Goal: Task Accomplishment & Management: Manage account settings

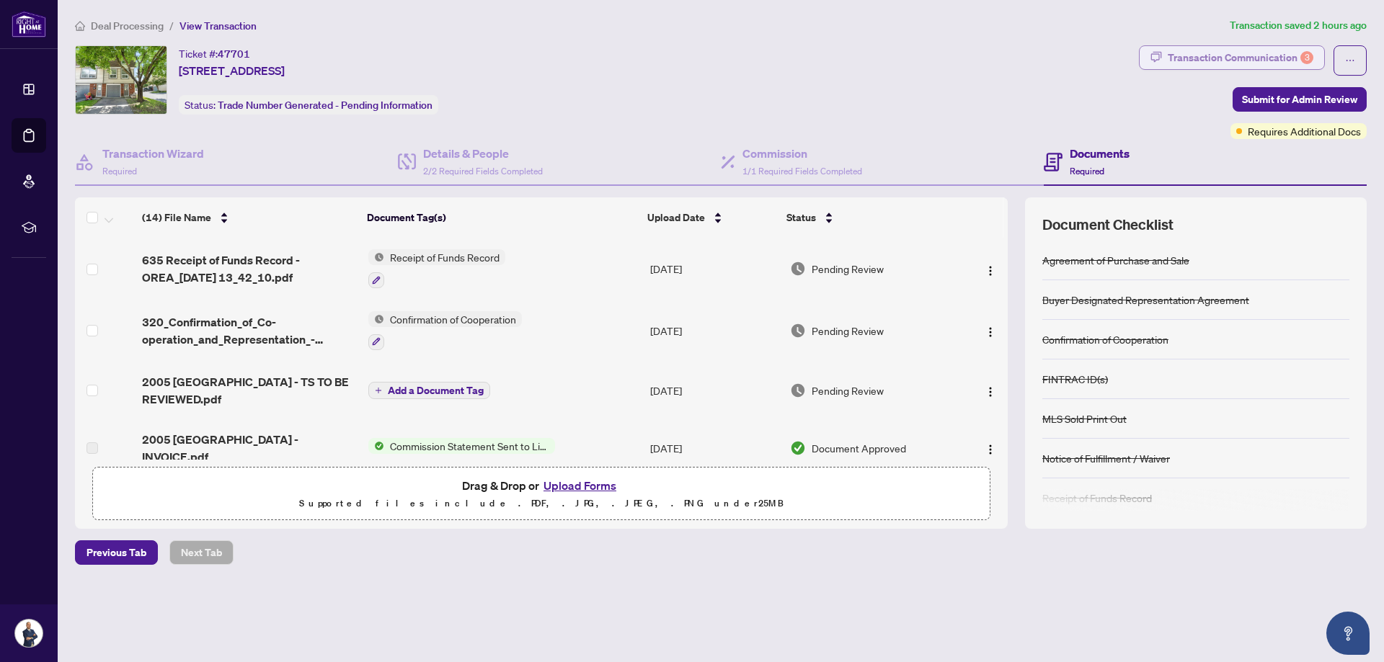
click at [1254, 55] on div "Transaction Communication 3" at bounding box center [1241, 57] width 146 height 23
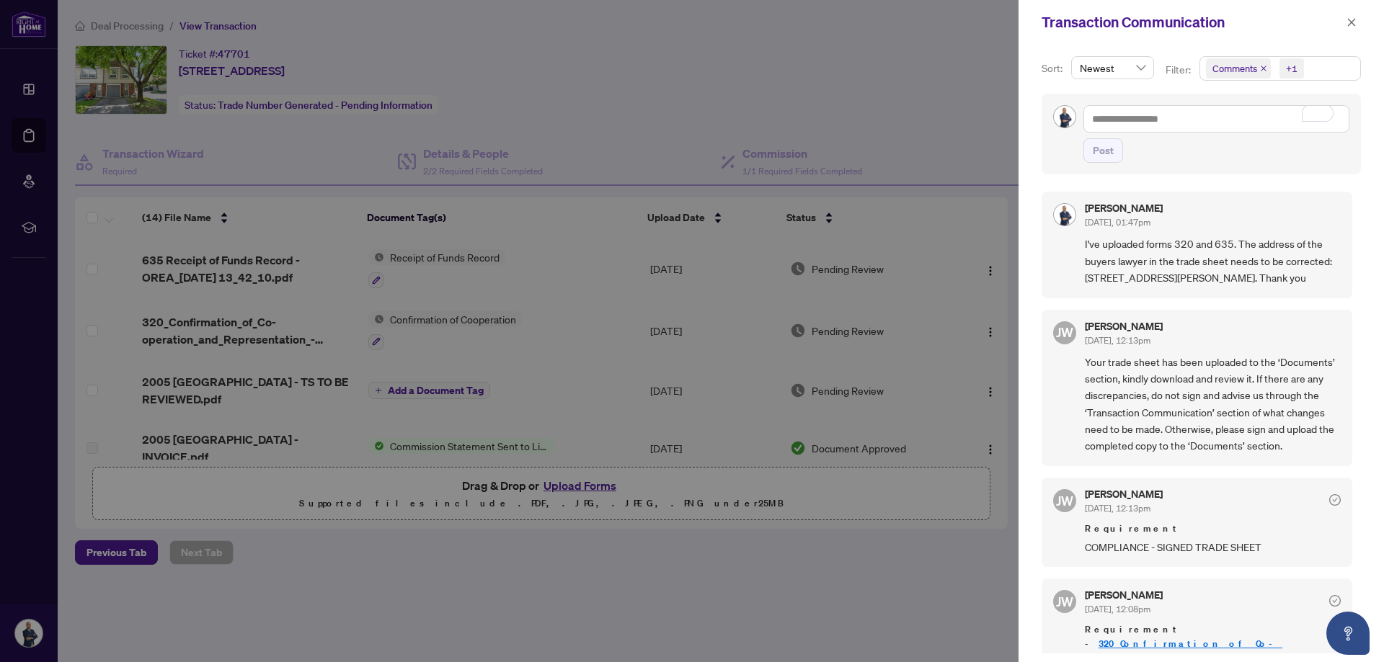
click at [321, 567] on div at bounding box center [692, 331] width 1384 height 662
click at [1347, 20] on icon "close" at bounding box center [1351, 22] width 10 height 10
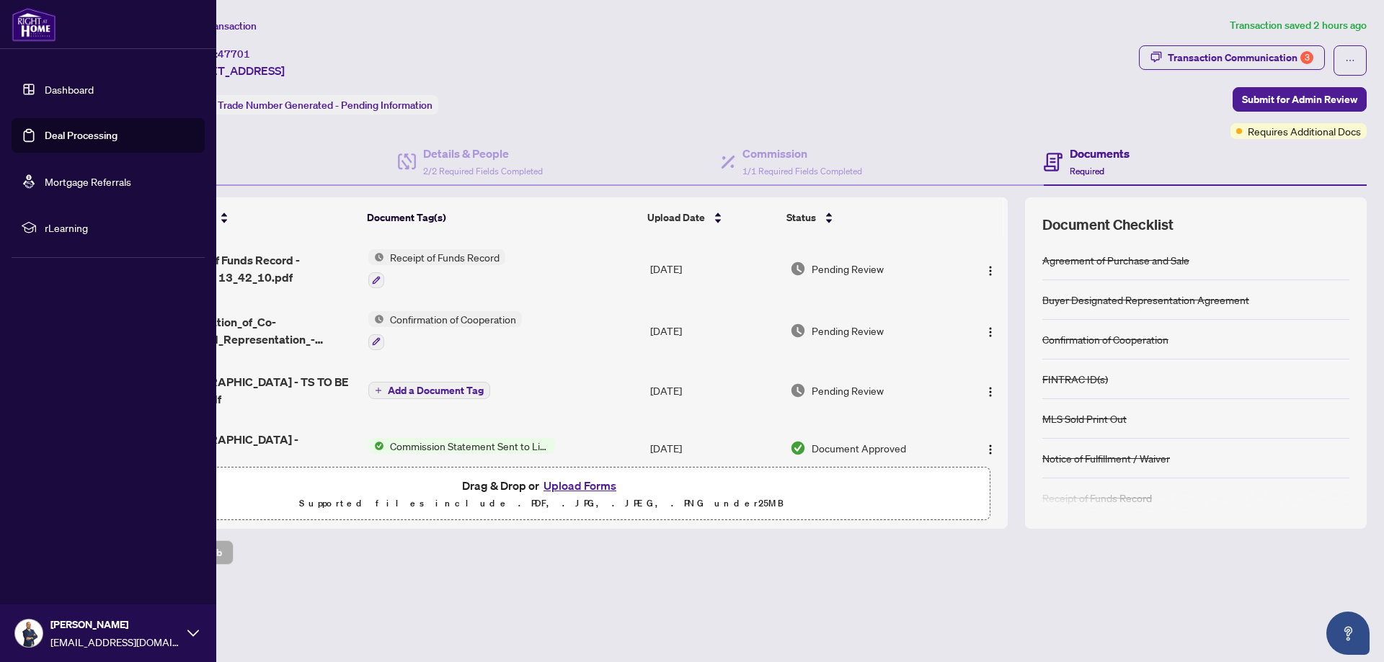
click at [52, 136] on link "Deal Processing" at bounding box center [81, 135] width 73 height 13
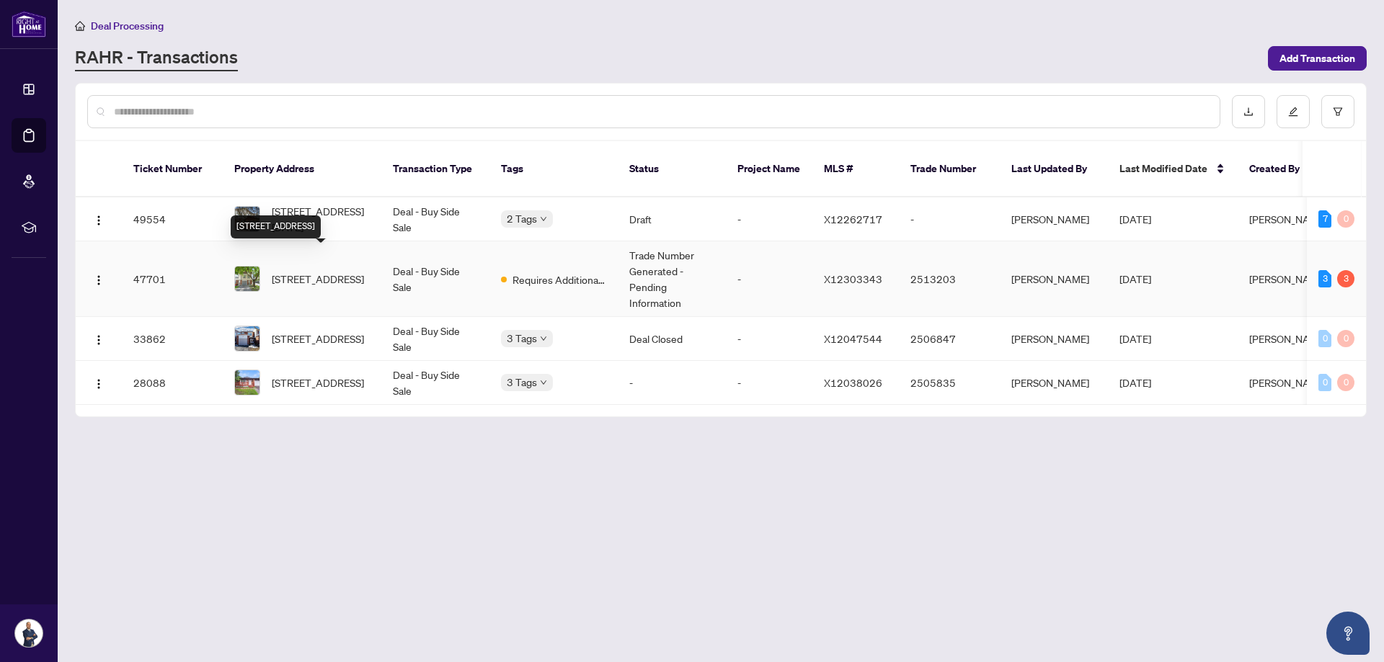
click at [311, 271] on span "[STREET_ADDRESS]" at bounding box center [318, 279] width 92 height 16
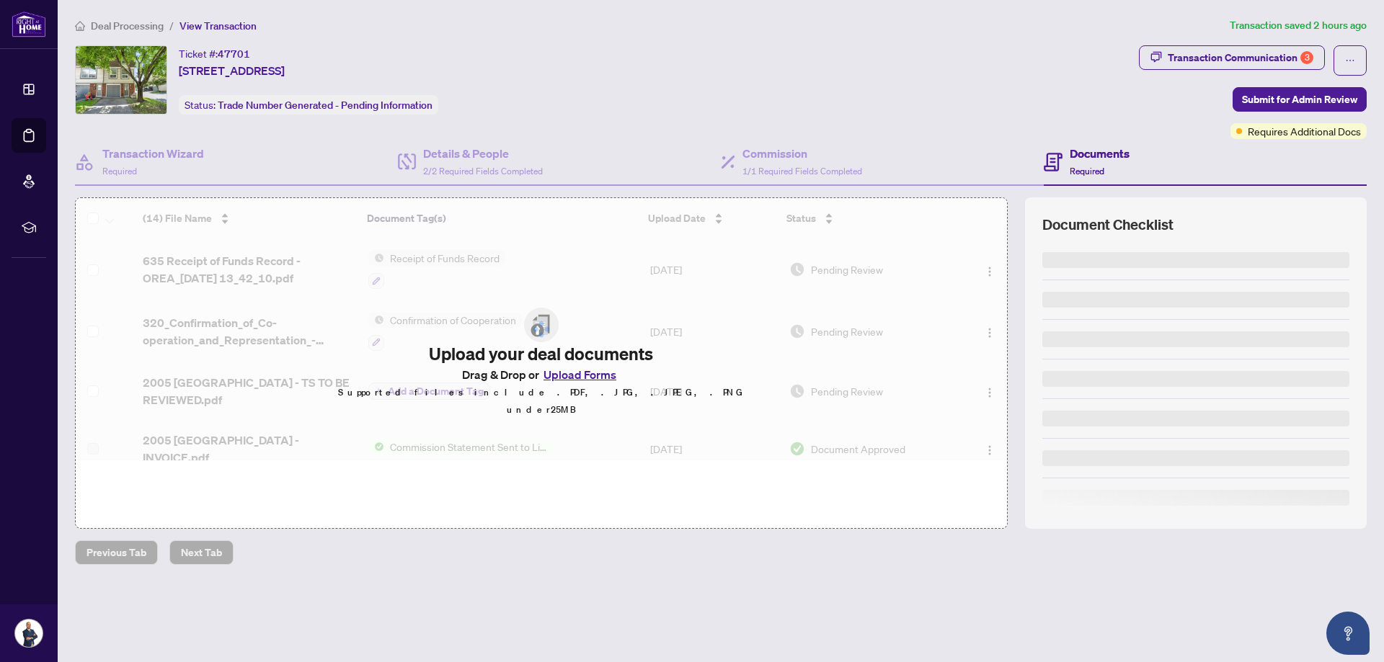
click at [27, 136] on icon at bounding box center [29, 135] width 14 height 14
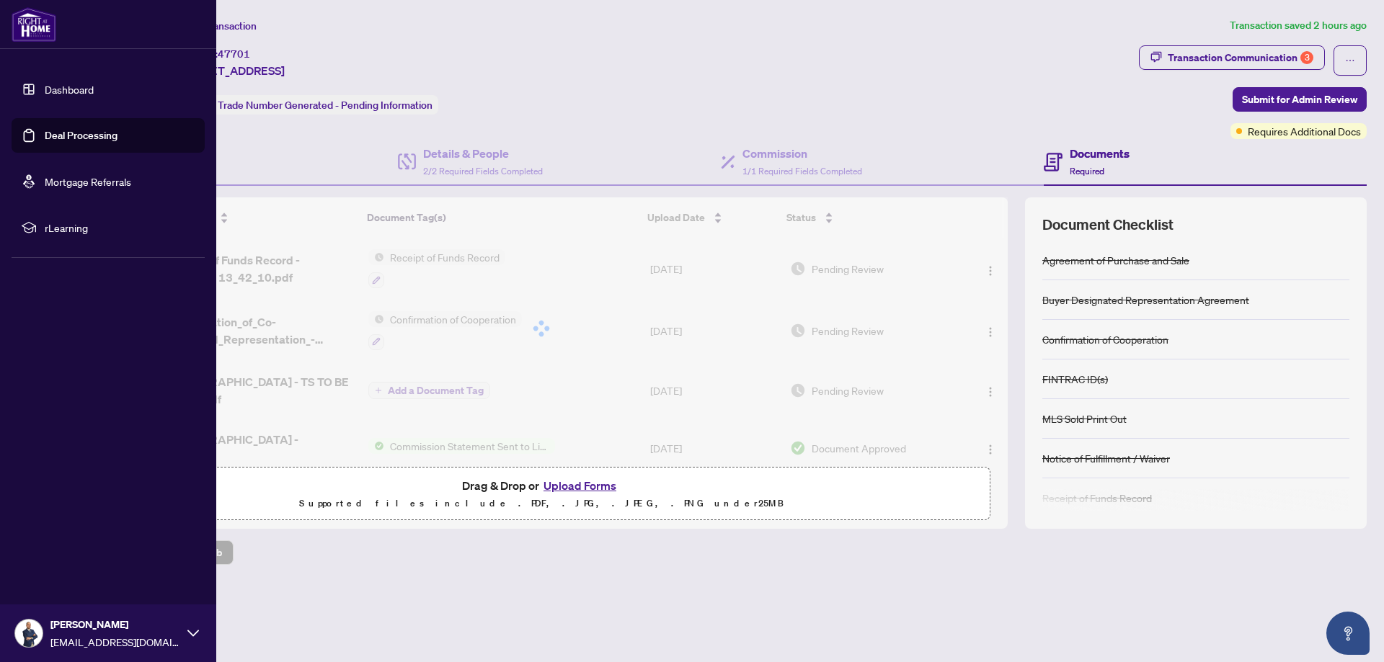
click at [71, 134] on link "Deal Processing" at bounding box center [81, 135] width 73 height 13
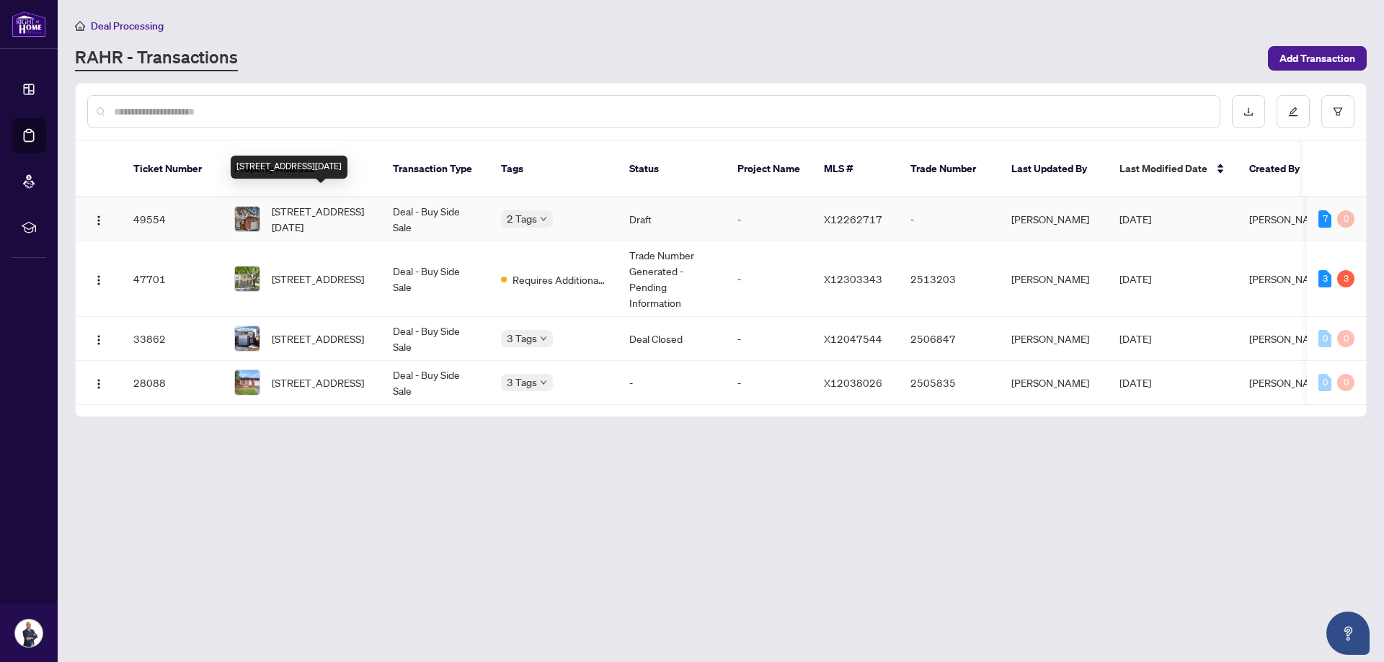
click at [298, 203] on span "[STREET_ADDRESS][DATE]" at bounding box center [321, 219] width 98 height 32
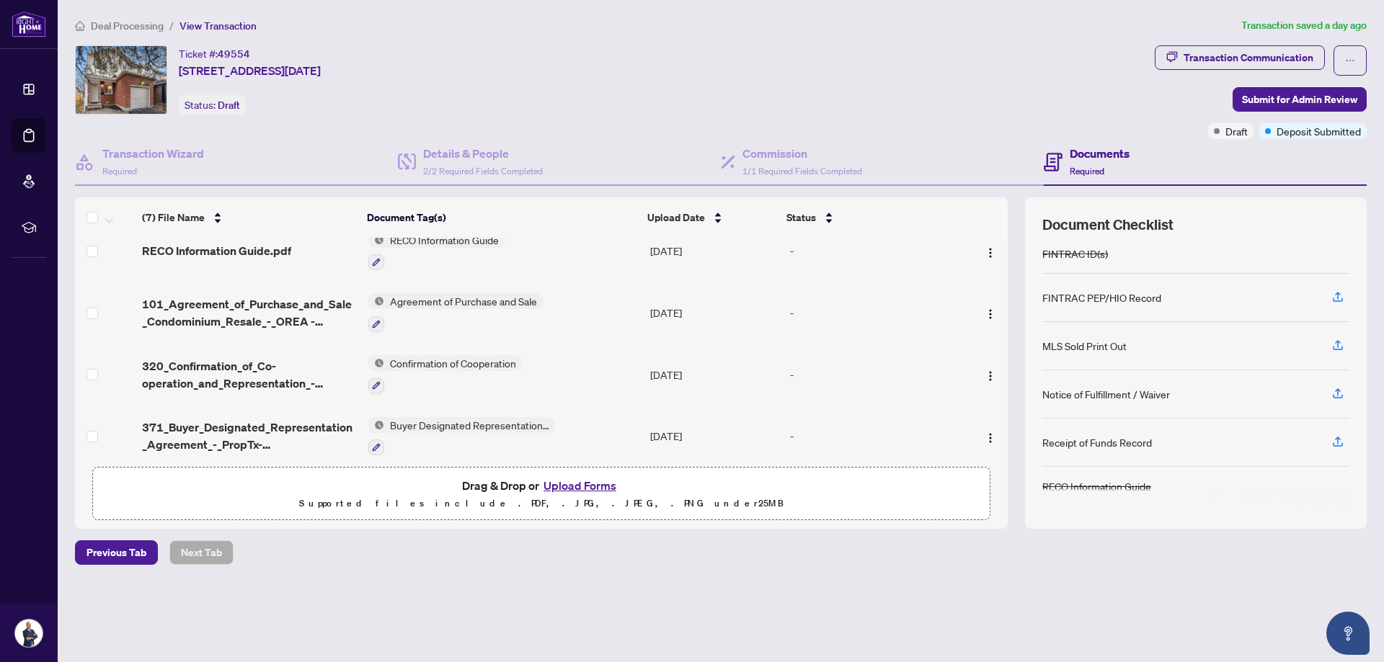
scroll to position [208, 0]
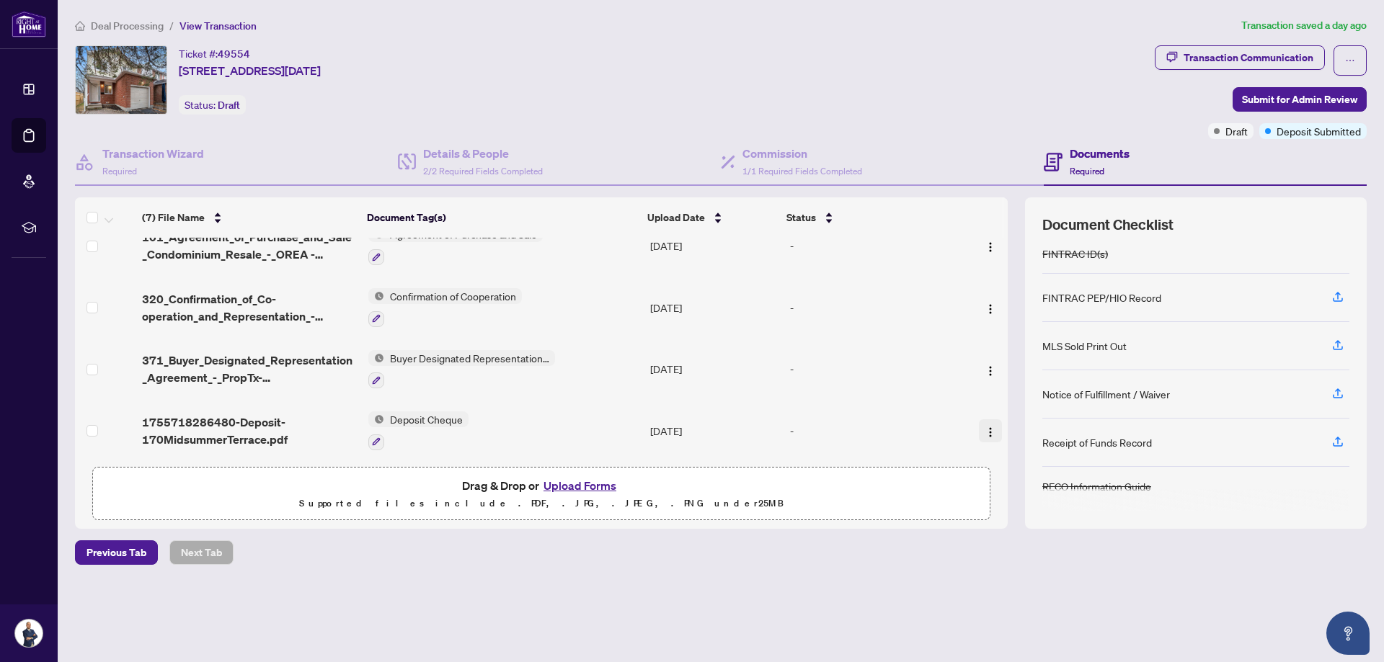
click at [985, 427] on img "button" at bounding box center [991, 433] width 12 height 12
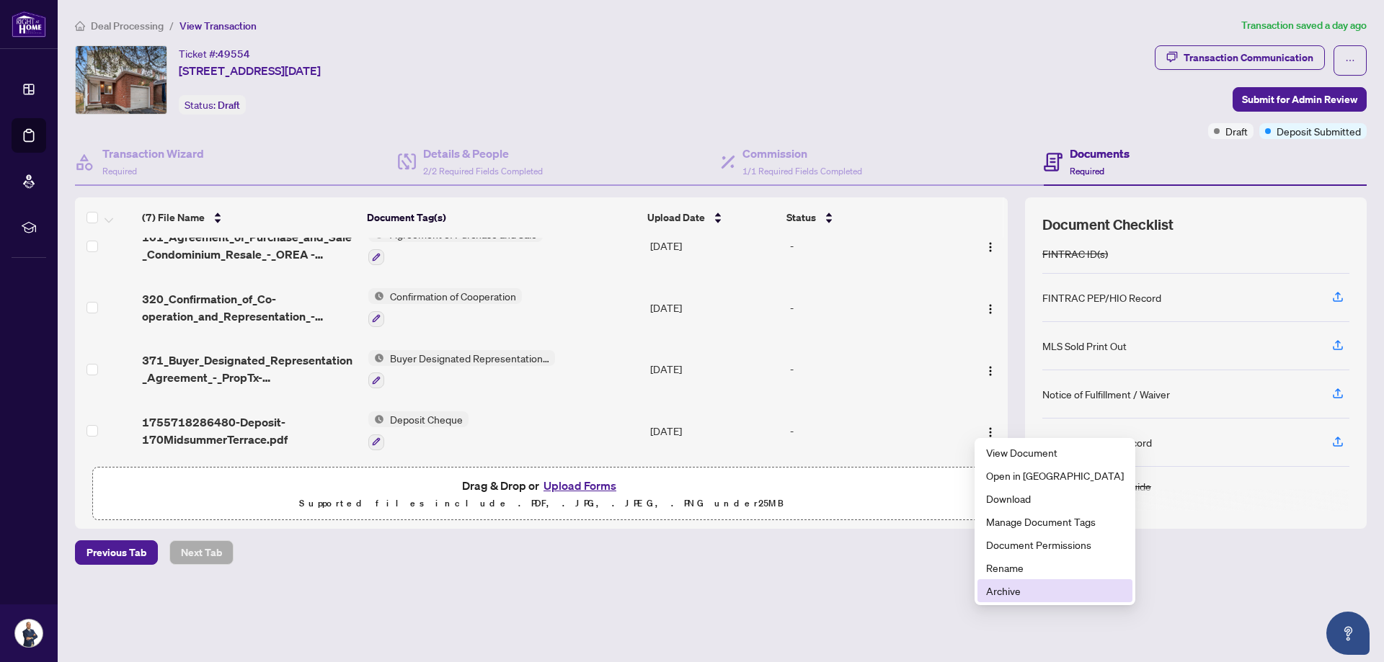
click at [1011, 587] on span "Archive" at bounding box center [1055, 591] width 138 height 16
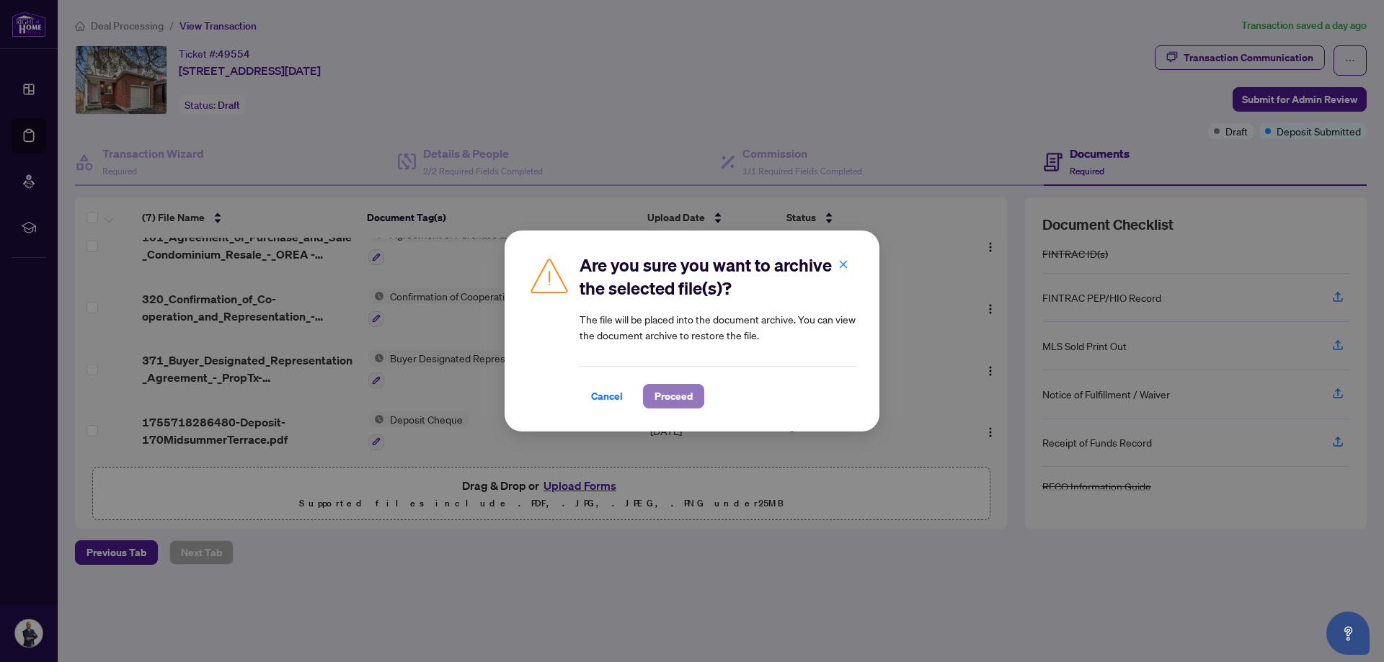
click at [665, 396] on span "Proceed" at bounding box center [673, 396] width 38 height 23
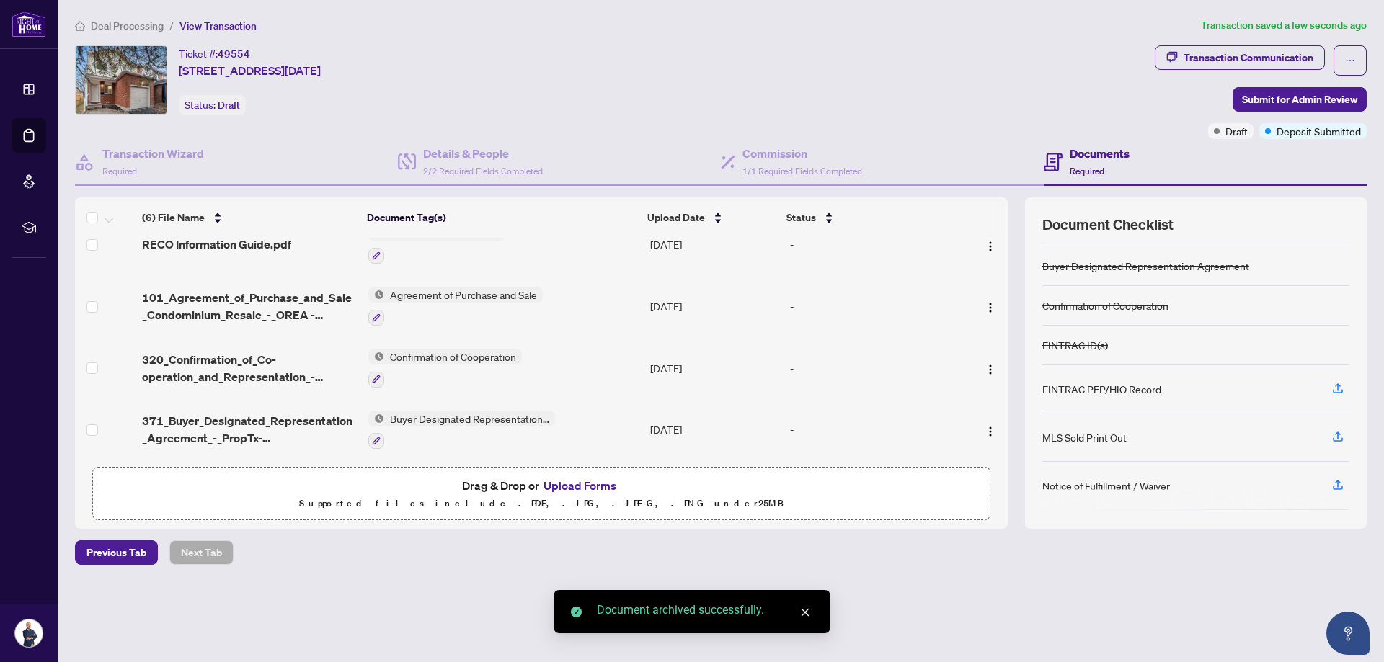
scroll to position [0, 0]
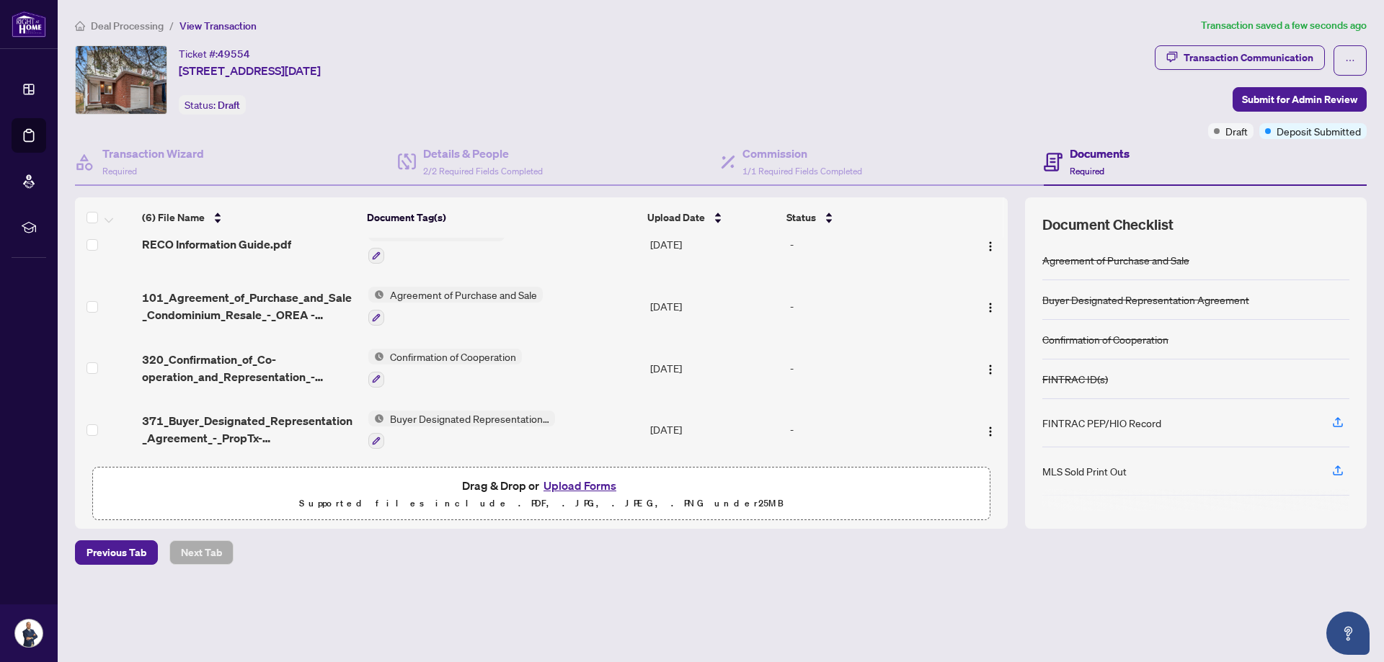
click at [595, 488] on button "Upload Forms" at bounding box center [579, 485] width 81 height 19
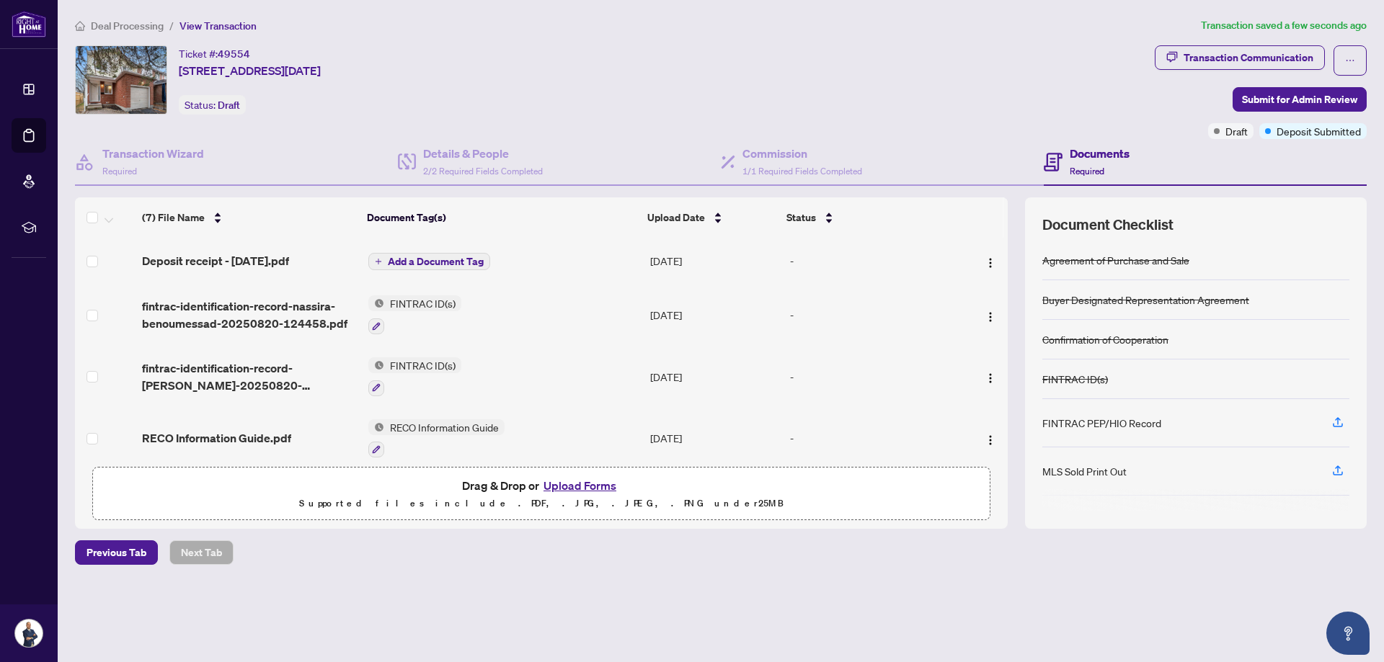
click at [289, 259] on span "Deposit receipt - [DATE].pdf" at bounding box center [215, 260] width 147 height 17
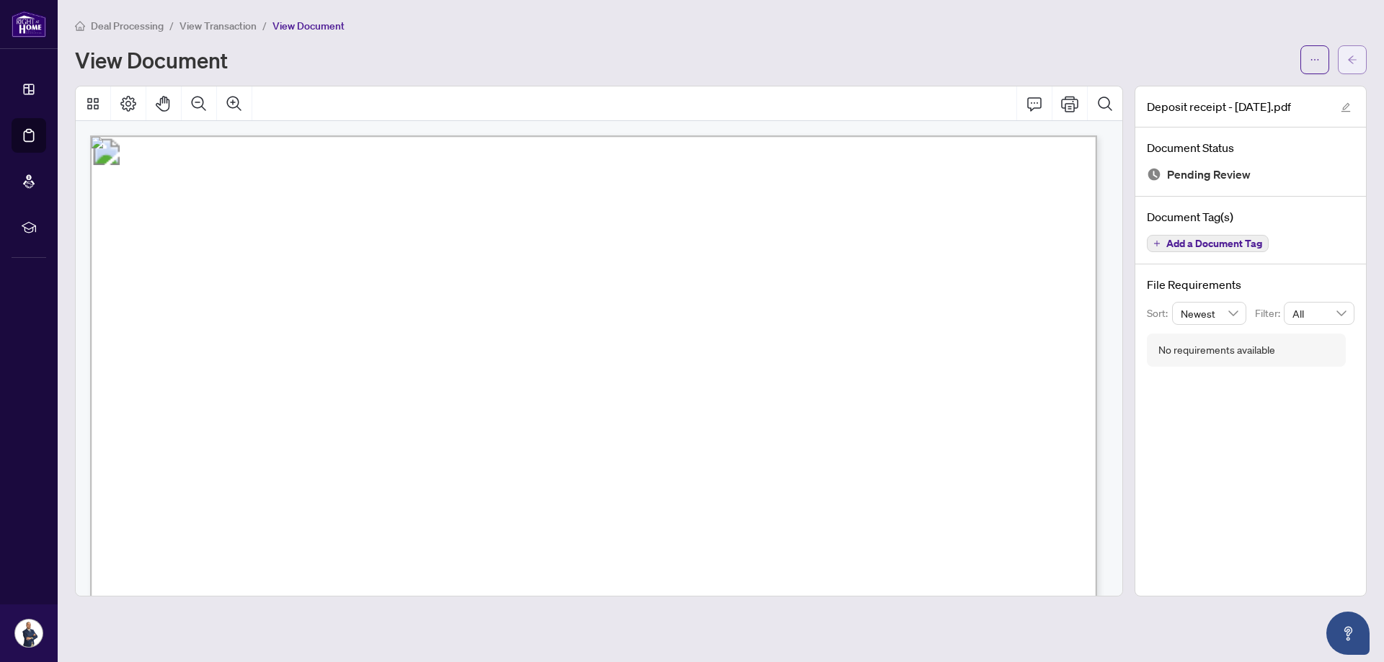
click at [1361, 55] on button "button" at bounding box center [1352, 59] width 29 height 29
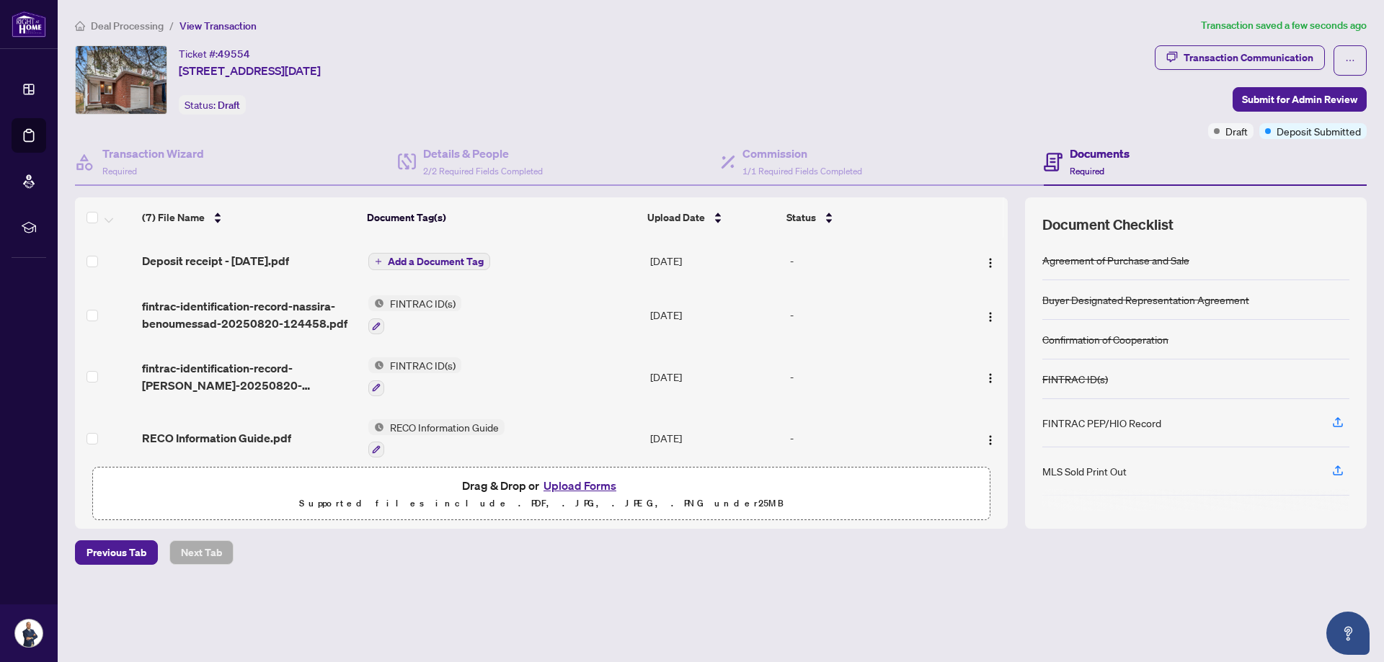
click at [446, 257] on span "Add a Document Tag" at bounding box center [436, 262] width 96 height 10
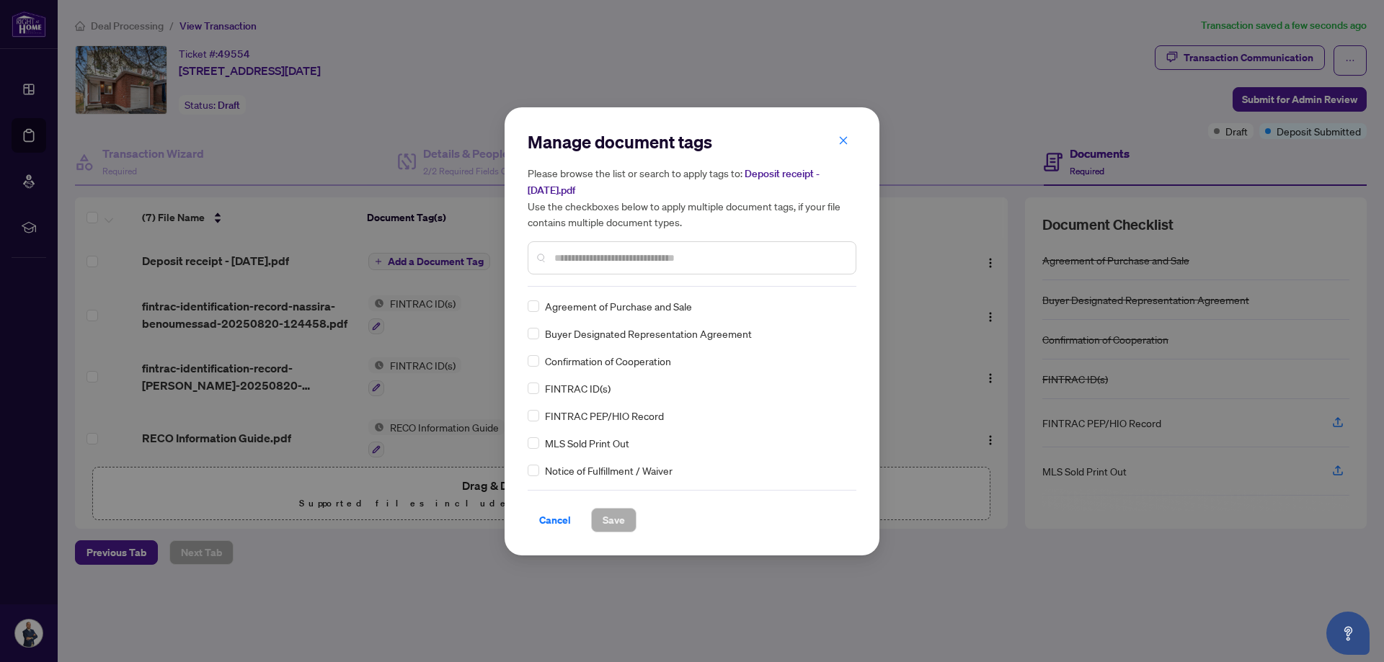
click at [649, 255] on input "text" at bounding box center [699, 258] width 290 height 16
type input "*******"
click at [589, 391] on span "Deposit Receipt" at bounding box center [581, 389] width 72 height 16
click at [610, 527] on span "Save" at bounding box center [614, 520] width 22 height 23
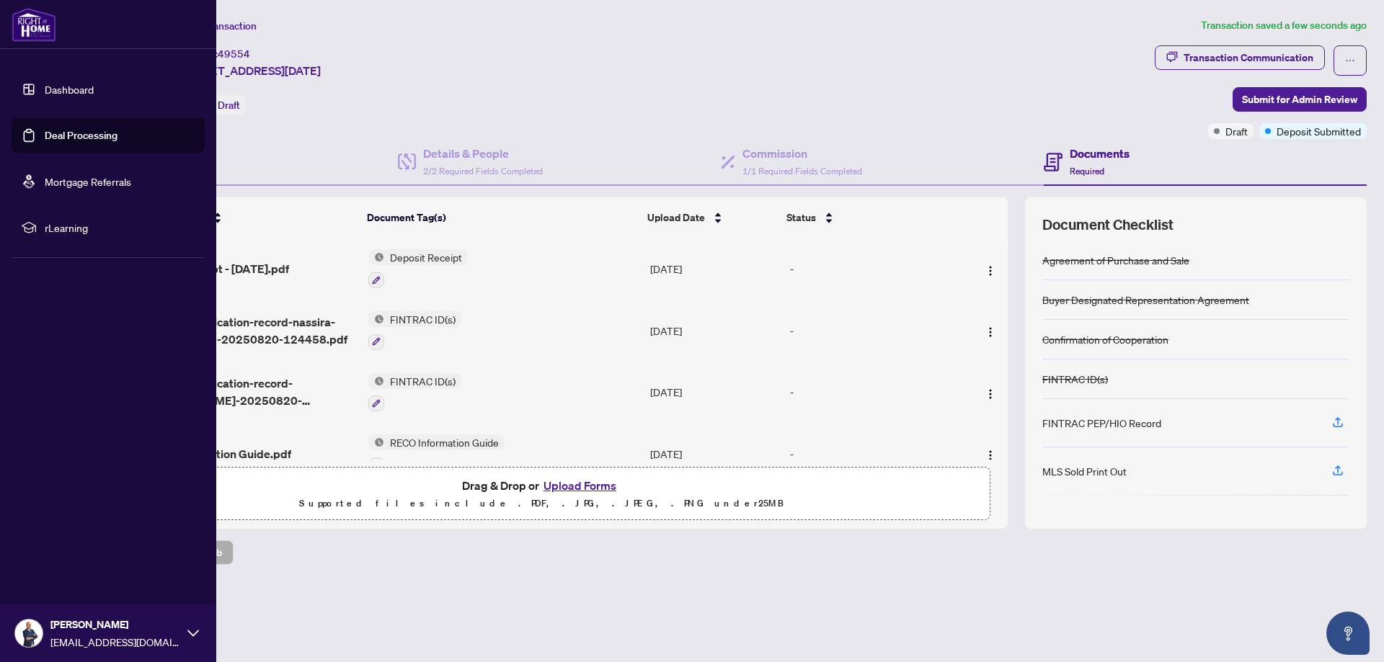
click at [61, 136] on link "Deal Processing" at bounding box center [81, 135] width 73 height 13
